Goal: Information Seeking & Learning: Understand process/instructions

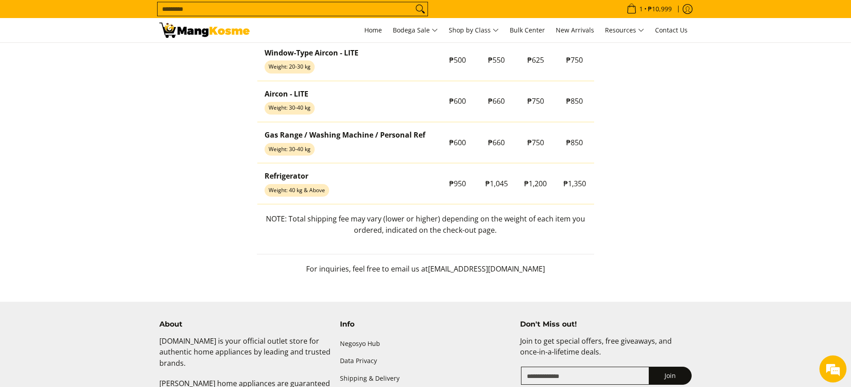
scroll to position [841, 0]
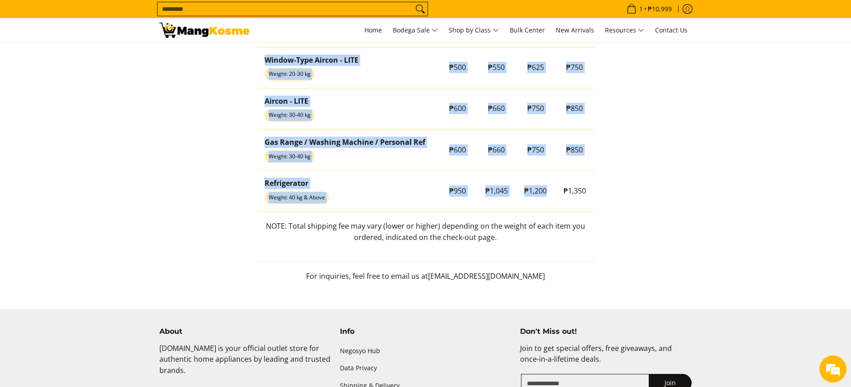
copy table "Product Type Zone 1 Zone 2 Zone 3 Zone 4 Small Domestic Appliance - LITE Weight…"
drag, startPoint x: 570, startPoint y: 197, endPoint x: 596, endPoint y: 197, distance: 25.3
